Goal: Browse casually

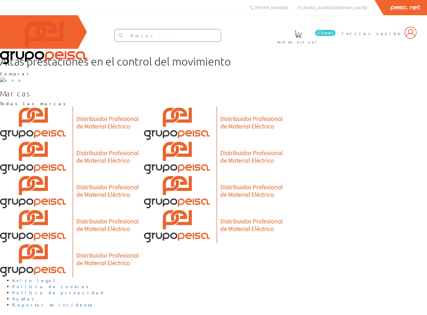
click at [321, 49] on div "0 línea/s Pedido actual Iniciar sesión" at bounding box center [213, 32] width 427 height 34
click at [25, 83] on img at bounding box center [12, 80] width 25 height 6
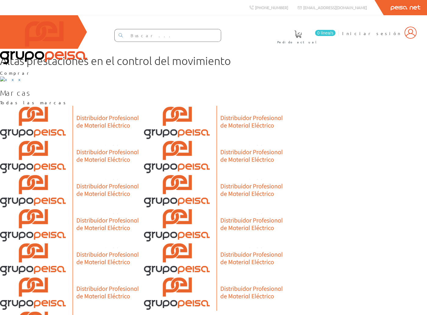
scroll to position [77, 0]
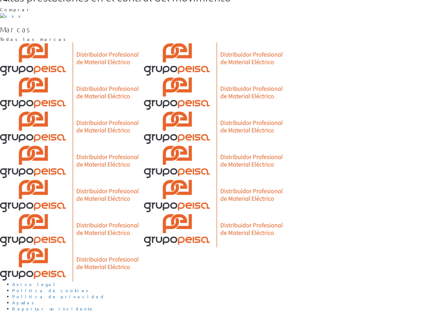
click at [115, 42] on div "Marcas Todas las marcas" at bounding box center [213, 33] width 427 height 17
click at [50, 33] on h3 "Marcas" at bounding box center [213, 29] width 427 height 8
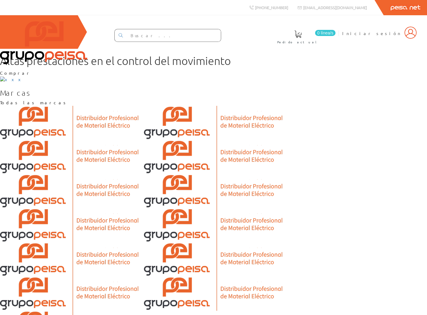
scroll to position [77, 0]
drag, startPoint x: 240, startPoint y: 231, endPoint x: 242, endPoint y: 233, distance: 3.3
click at [240, 231] on section "Marcas Todas las marcas" at bounding box center [213, 200] width 427 height 222
drag, startPoint x: 362, startPoint y: 47, endPoint x: 340, endPoint y: 39, distance: 24.2
click at [362, 47] on div "0 línea/s Pedido actual Iniciar sesión" at bounding box center [213, 32] width 427 height 34
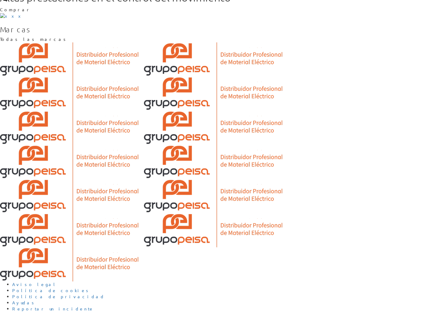
scroll to position [113, 0]
click at [191, 247] on section "Marcas Todas las marcas" at bounding box center [213, 136] width 427 height 222
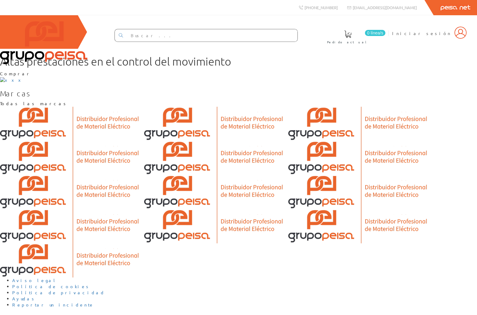
click at [190, 40] on input "text" at bounding box center [212, 35] width 171 height 12
